Goal: Obtain resource: Download file/media

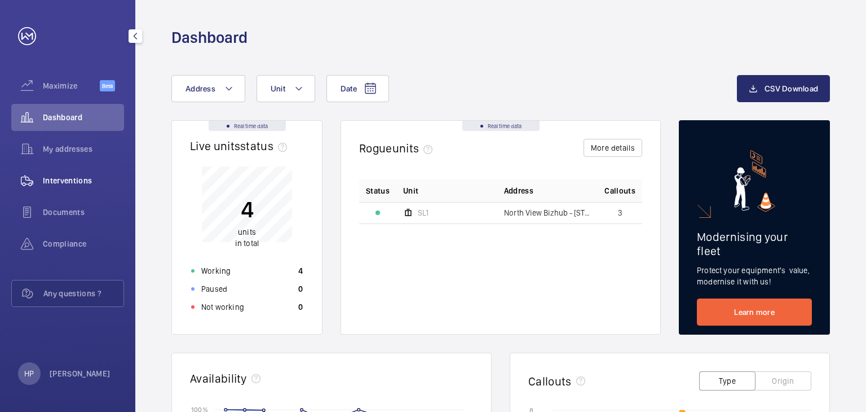
click at [85, 179] on span "Interventions" at bounding box center [83, 180] width 81 height 11
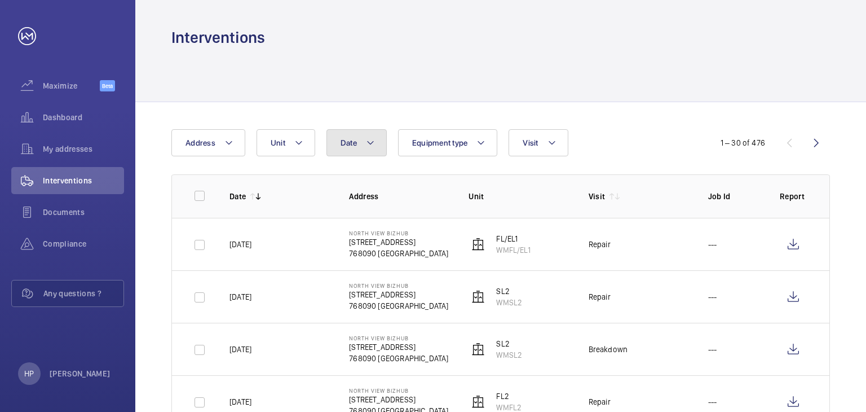
click at [363, 146] on button "Date" at bounding box center [357, 142] width 60 height 27
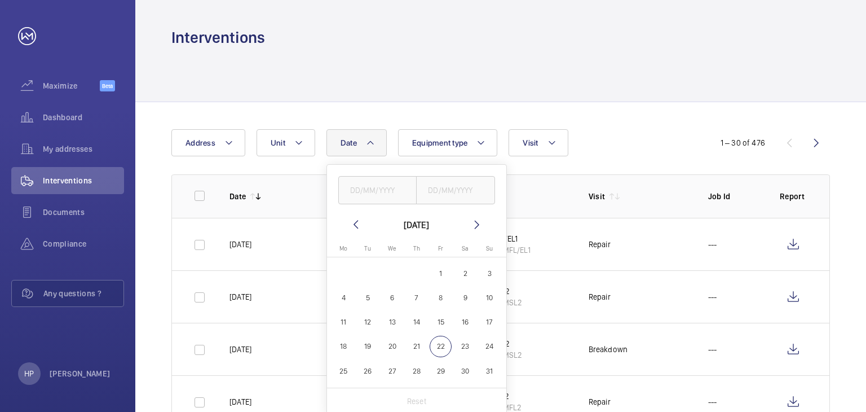
click at [353, 223] on mat-icon at bounding box center [356, 225] width 14 height 14
click at [352, 223] on mat-icon at bounding box center [356, 225] width 14 height 14
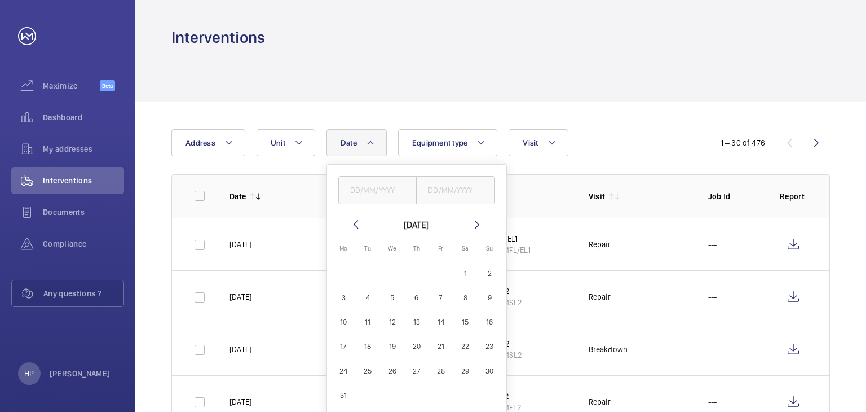
click at [352, 223] on mat-icon at bounding box center [356, 225] width 14 height 14
click at [474, 223] on mat-icon at bounding box center [477, 225] width 14 height 14
click at [460, 271] on span "1" at bounding box center [466, 273] width 22 height 22
type input "[DATE]"
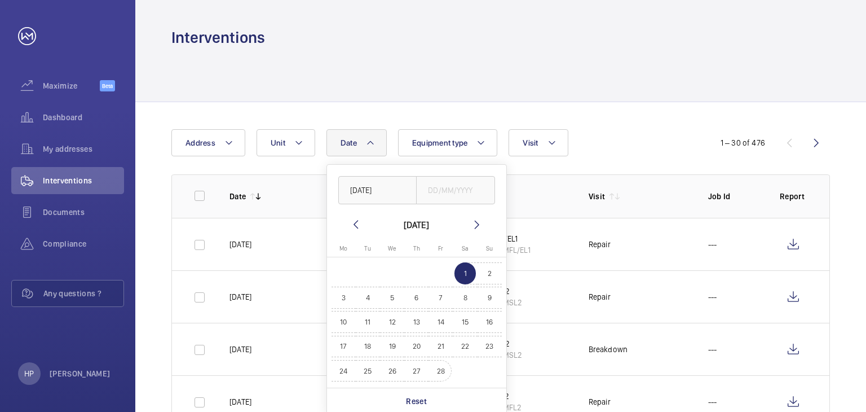
click at [435, 368] on span "28" at bounding box center [441, 371] width 22 height 22
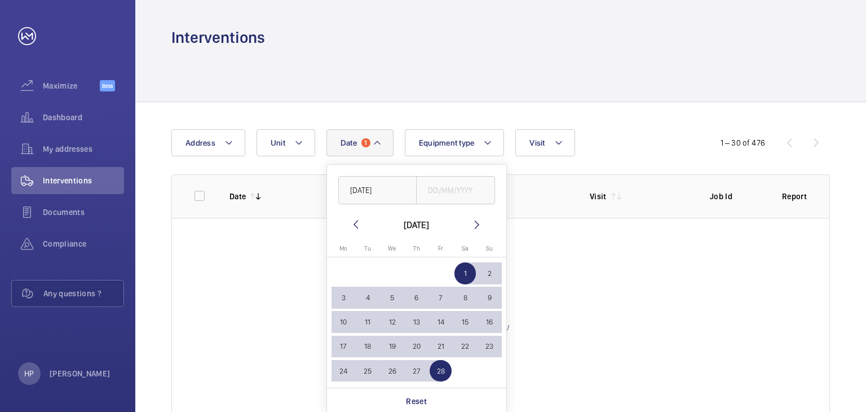
type input "[DATE]"
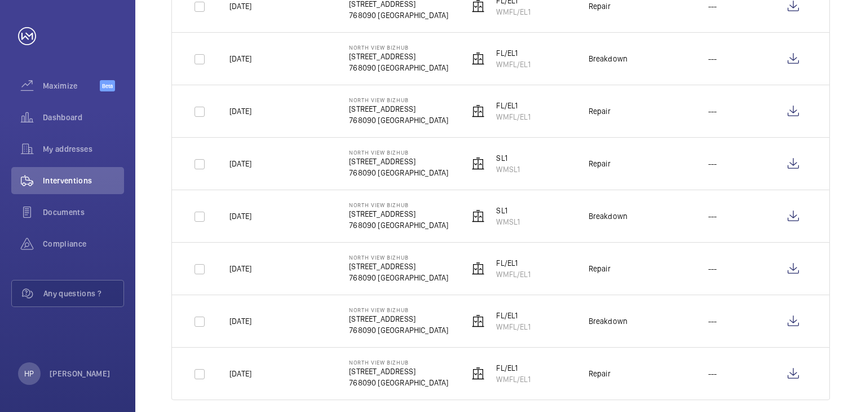
scroll to position [775, 0]
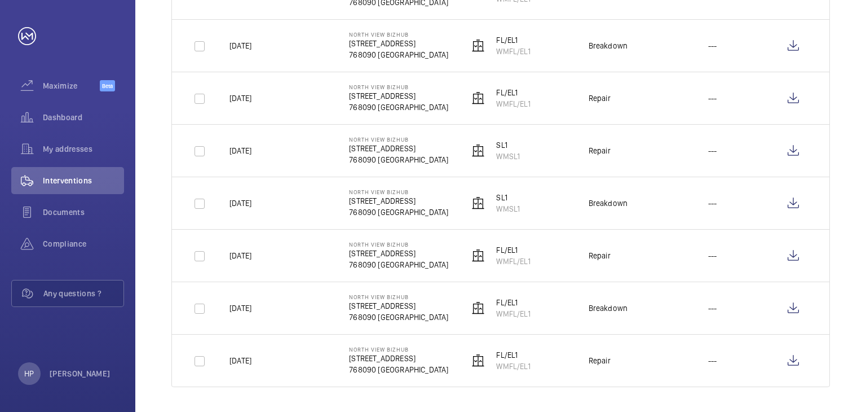
drag, startPoint x: 228, startPoint y: 360, endPoint x: 293, endPoint y: 359, distance: 64.9
click at [293, 359] on td "[DATE]" at bounding box center [271, 360] width 120 height 53
copy p "[DATE]"
drag, startPoint x: 589, startPoint y: 358, endPoint x: 630, endPoint y: 358, distance: 41.2
click at [630, 358] on td "Repair" at bounding box center [631, 360] width 120 height 53
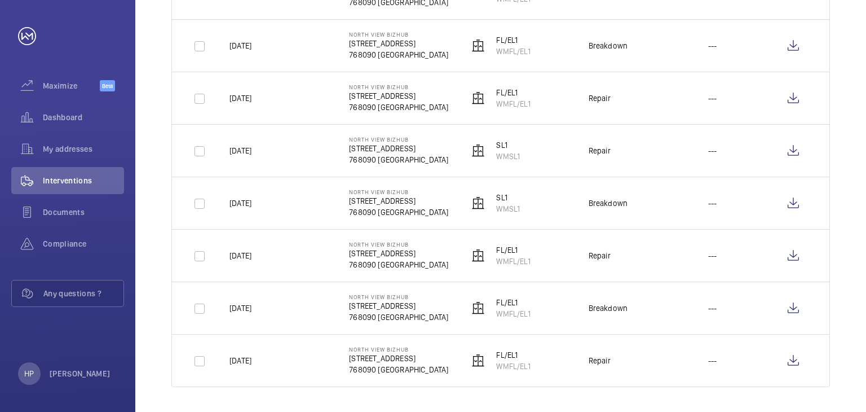
copy div "Repair"
drag, startPoint x: 496, startPoint y: 364, endPoint x: 534, endPoint y: 367, distance: 37.3
click at [534, 367] on td "FL/EL1 WMFL/EL1" at bounding box center [511, 360] width 120 height 53
click at [532, 366] on td "FL/EL1 WMFL/EL1" at bounding box center [511, 360] width 120 height 53
drag, startPoint x: 492, startPoint y: 363, endPoint x: 540, endPoint y: 366, distance: 48.6
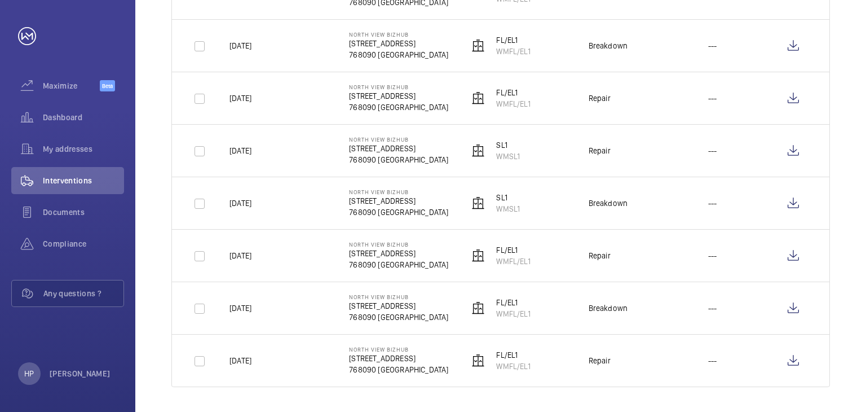
click at [540, 366] on td "FL/EL1 WMFL/EL1" at bounding box center [511, 360] width 120 height 53
copy p "WMFL/EL1"
click at [792, 355] on wm-front-icon-button at bounding box center [793, 360] width 27 height 27
drag, startPoint x: 494, startPoint y: 311, endPoint x: 549, endPoint y: 312, distance: 54.7
click at [549, 312] on td "FL/EL1 WMFL/EL1" at bounding box center [511, 307] width 120 height 52
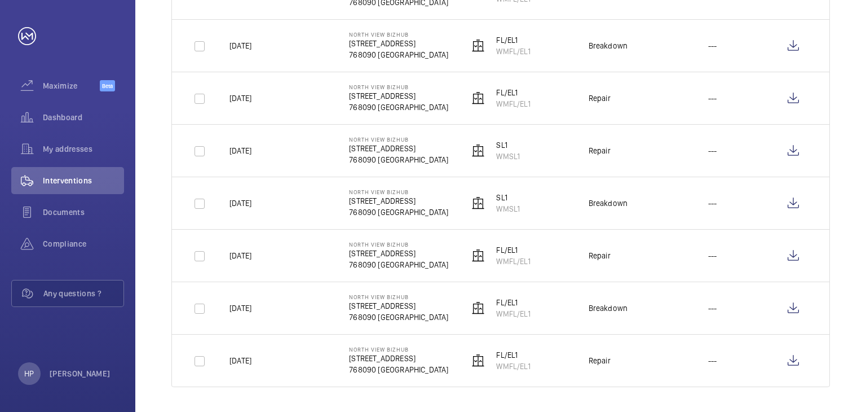
copy p "WMFL/EL1"
click at [799, 307] on wm-front-icon-button at bounding box center [793, 307] width 27 height 27
click at [575, 253] on td "Repair" at bounding box center [631, 255] width 120 height 52
drag, startPoint x: 591, startPoint y: 254, endPoint x: 616, endPoint y: 254, distance: 25.4
click at [616, 254] on td "Repair" at bounding box center [631, 255] width 120 height 52
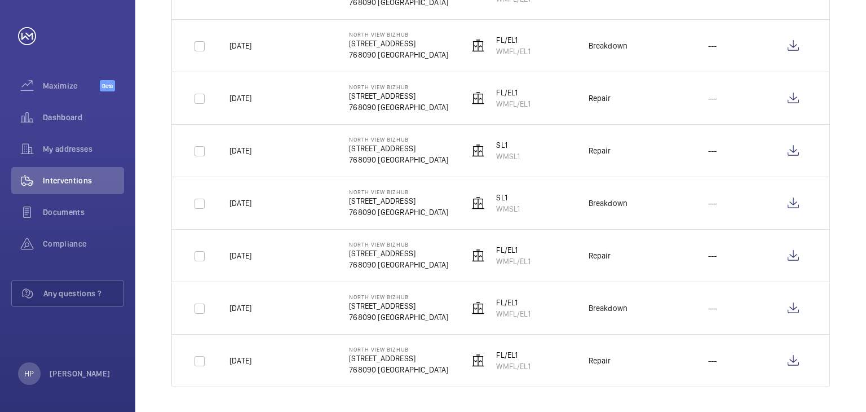
click at [617, 254] on td "Repair" at bounding box center [631, 255] width 120 height 52
drag, startPoint x: 613, startPoint y: 252, endPoint x: 578, endPoint y: 254, distance: 35.6
click at [578, 254] on td "Repair" at bounding box center [631, 255] width 120 height 52
copy div "Repair"
drag, startPoint x: 494, startPoint y: 258, endPoint x: 532, endPoint y: 263, distance: 38.6
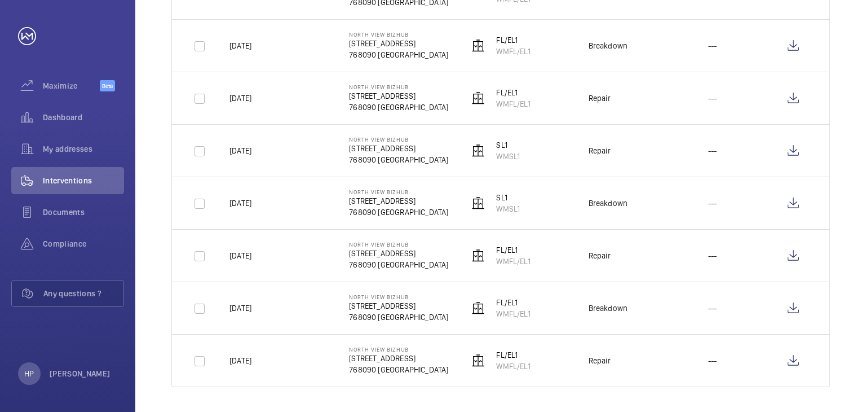
click at [532, 263] on td "FL/EL1 WMFL/EL1" at bounding box center [511, 255] width 120 height 52
drag, startPoint x: 532, startPoint y: 271, endPoint x: 528, endPoint y: 301, distance: 30.8
click at [0, 0] on tbody "[DATE] North View Bizhub [STREET_ADDRESS]/EL1 WMFL/EL1 Trapped passengers --- […" at bounding box center [0, 0] width 0 height 0
drag, startPoint x: 528, startPoint y: 381, endPoint x: 557, endPoint y: 402, distance: 35.1
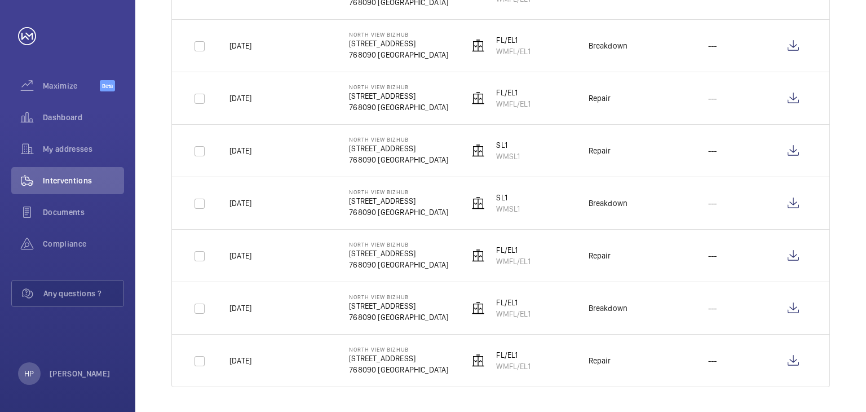
click at [801, 259] on wm-front-icon-button at bounding box center [793, 255] width 27 height 27
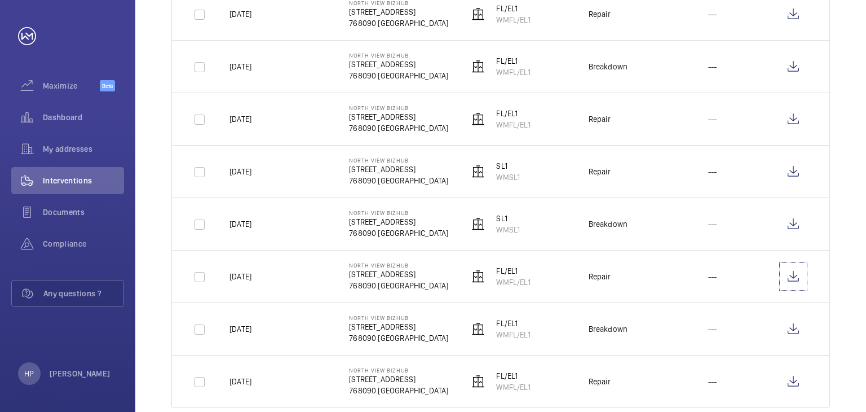
scroll to position [719, 0]
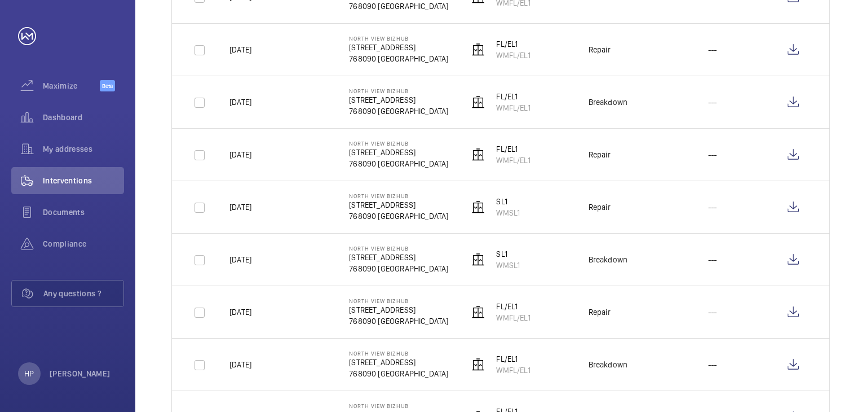
click at [588, 257] on td "Breakdown" at bounding box center [631, 259] width 120 height 52
drag, startPoint x: 588, startPoint y: 255, endPoint x: 655, endPoint y: 260, distance: 67.3
click at [655, 260] on td "Breakdown" at bounding box center [631, 259] width 120 height 52
copy div "Breakdown"
click at [528, 267] on td "SL1 WMSL1" at bounding box center [511, 259] width 120 height 52
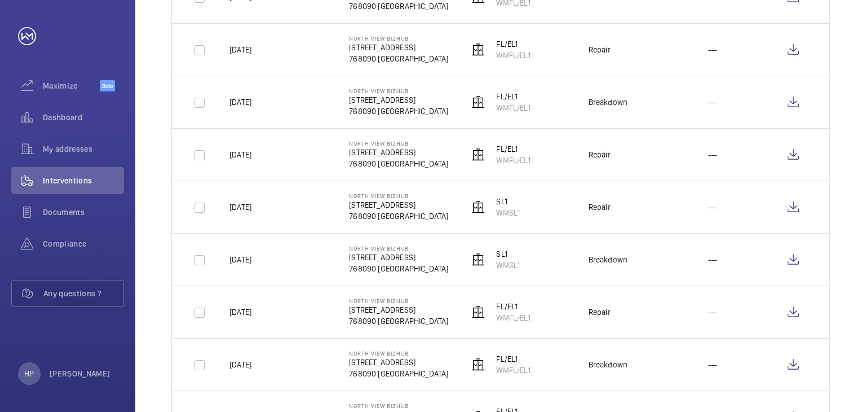
drag, startPoint x: 495, startPoint y: 265, endPoint x: 521, endPoint y: 265, distance: 25.4
click at [521, 265] on td "SL1 WMSL1" at bounding box center [511, 259] width 120 height 52
copy p "WMSL1"
click at [788, 258] on wm-front-icon-button at bounding box center [793, 259] width 27 height 27
